Goal: Check status: Check status

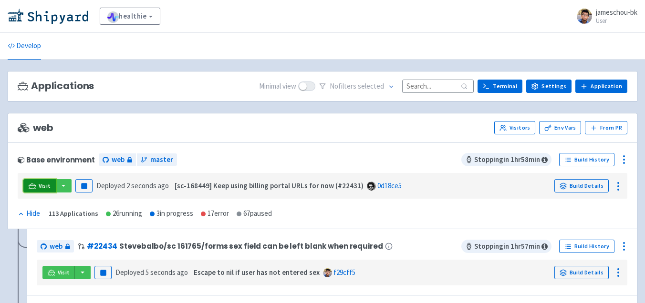
click at [42, 184] on span "Visit" at bounding box center [45, 186] width 12 height 8
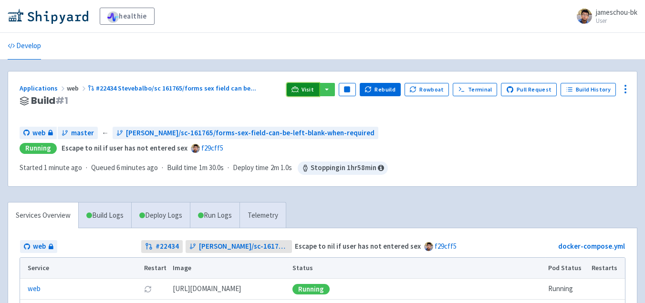
click at [314, 89] on span "Visit" at bounding box center [307, 90] width 12 height 8
